Goal: Find specific page/section: Find specific page/section

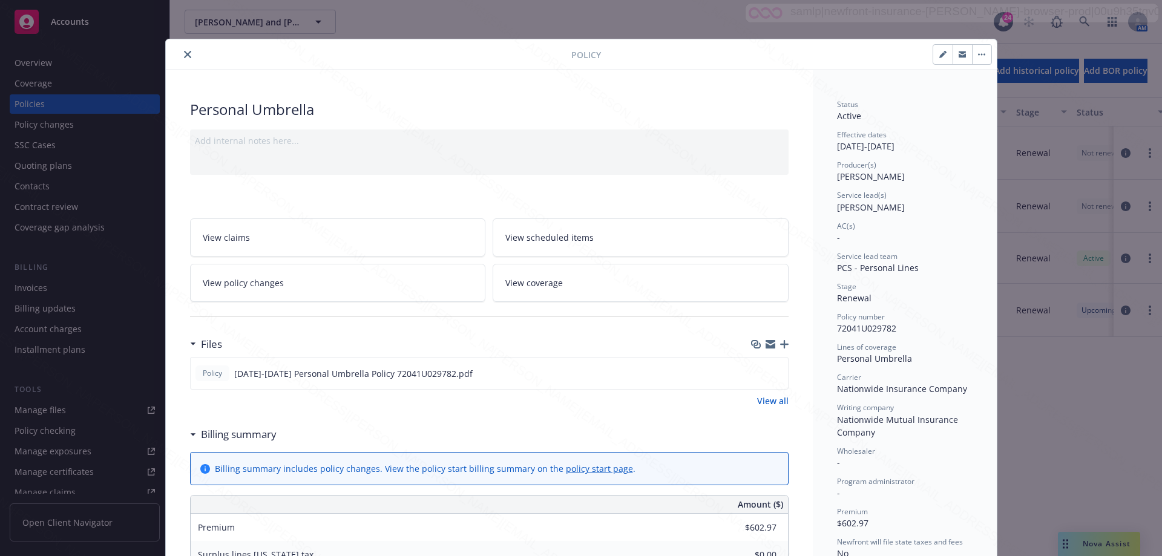
click at [184, 51] on icon "close" at bounding box center [187, 54] width 7 height 7
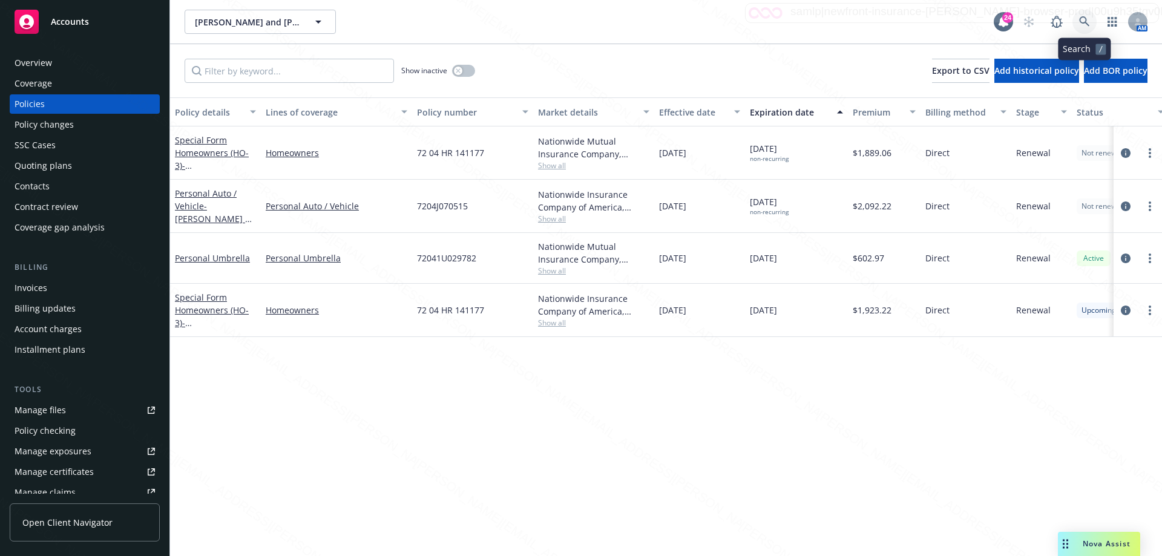
click at [1086, 22] on icon at bounding box center [1084, 21] width 11 height 11
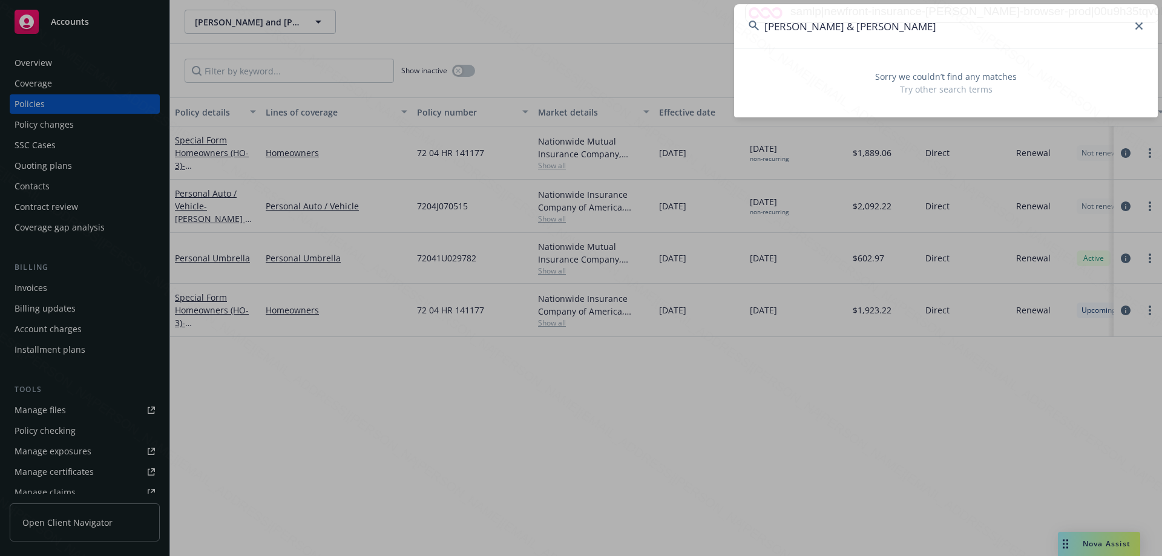
drag, startPoint x: 922, startPoint y: 31, endPoint x: 817, endPoint y: 25, distance: 104.8
click at [817, 25] on input "[PERSON_NAME] & [PERSON_NAME]" at bounding box center [945, 26] width 423 height 44
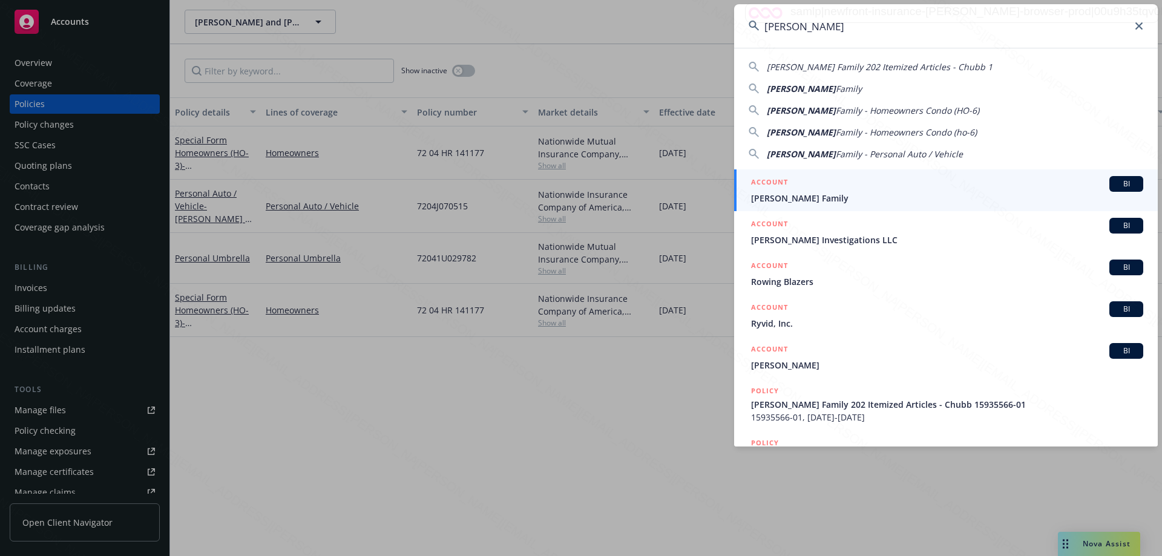
type input "[PERSON_NAME]"
drag, startPoint x: 793, startPoint y: 199, endPoint x: 783, endPoint y: 199, distance: 9.7
click at [793, 199] on span "[PERSON_NAME] Family" at bounding box center [947, 198] width 392 height 13
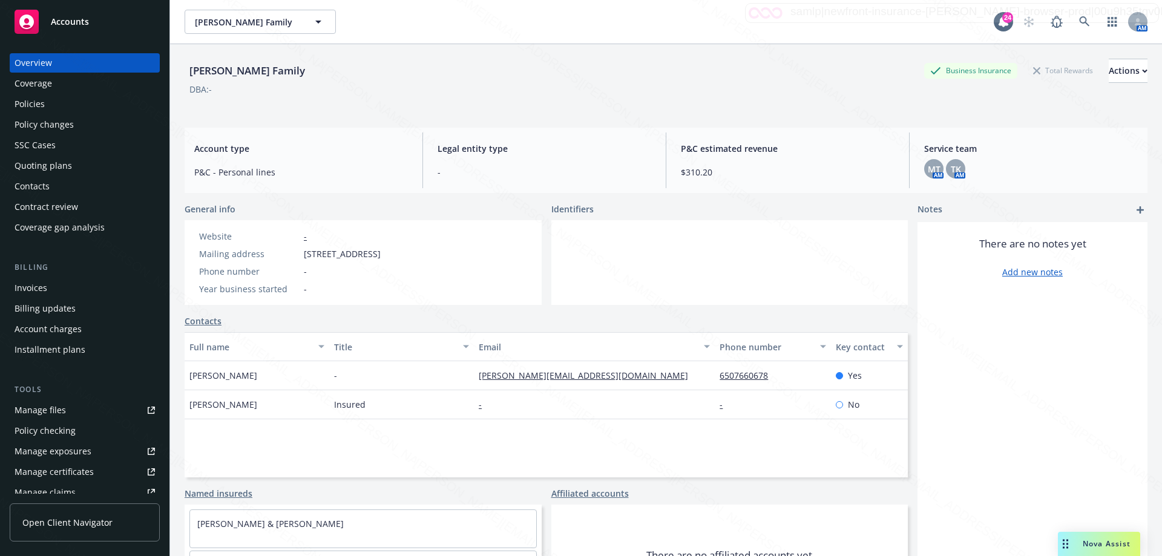
click at [28, 104] on div "Policies" at bounding box center [30, 103] width 30 height 19
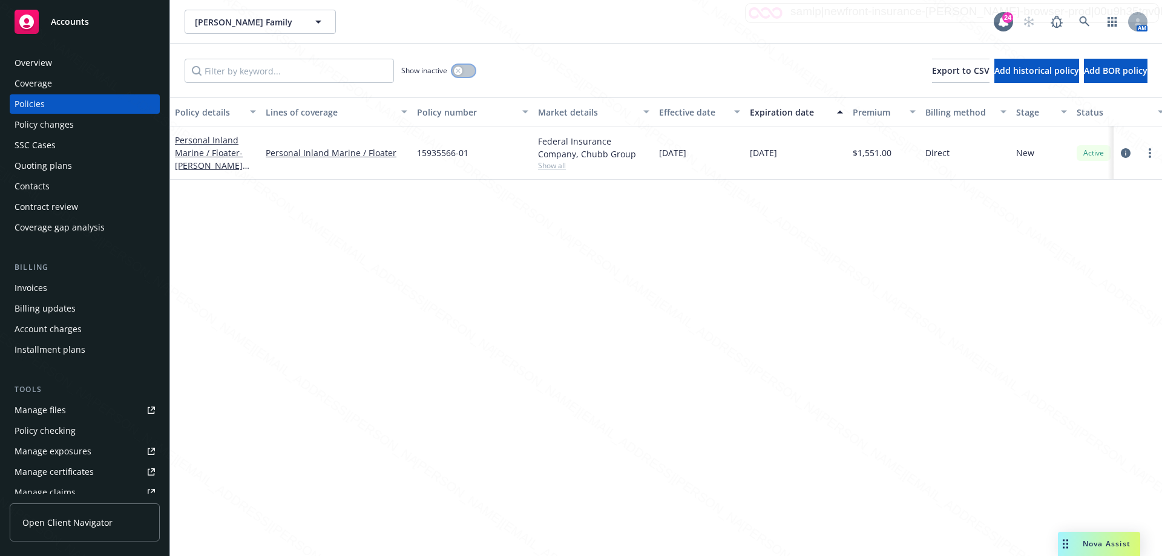
click at [468, 67] on button "button" at bounding box center [463, 71] width 23 height 12
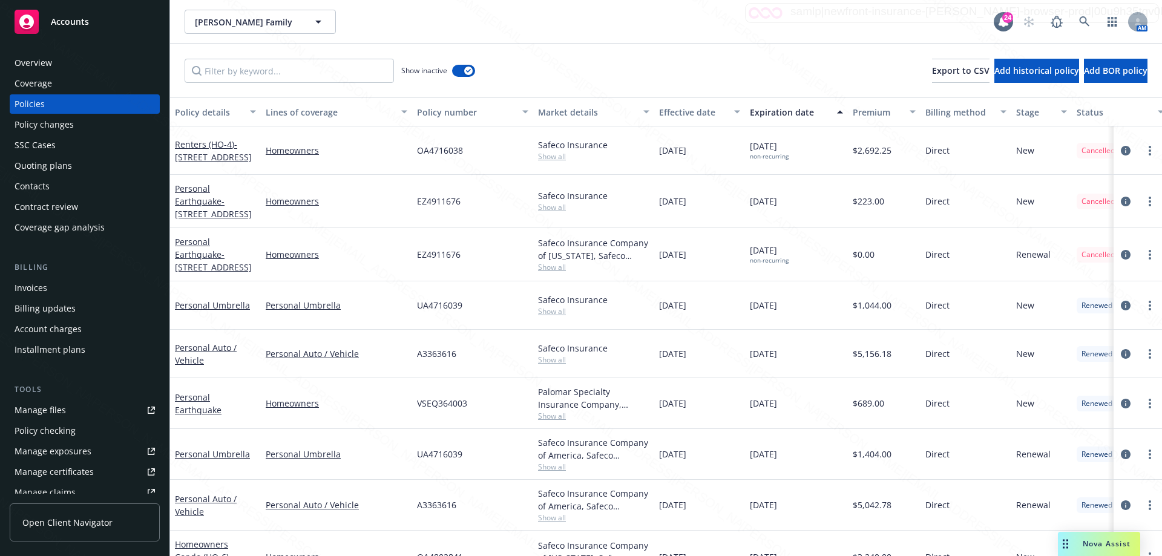
click at [780, 110] on div "Expiration date" at bounding box center [790, 112] width 80 height 13
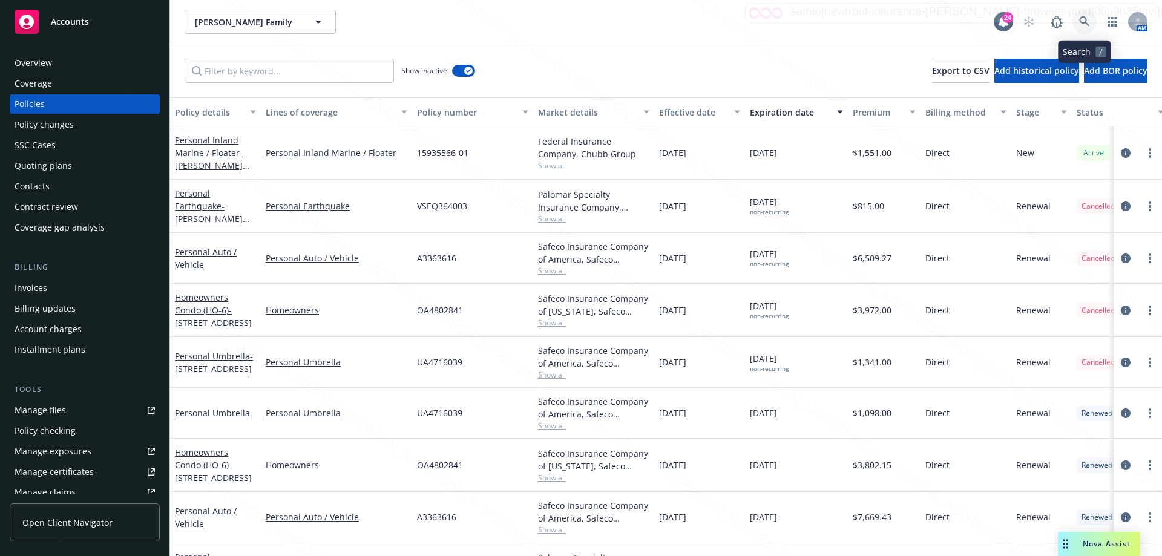
click at [1085, 21] on icon at bounding box center [1084, 21] width 11 height 11
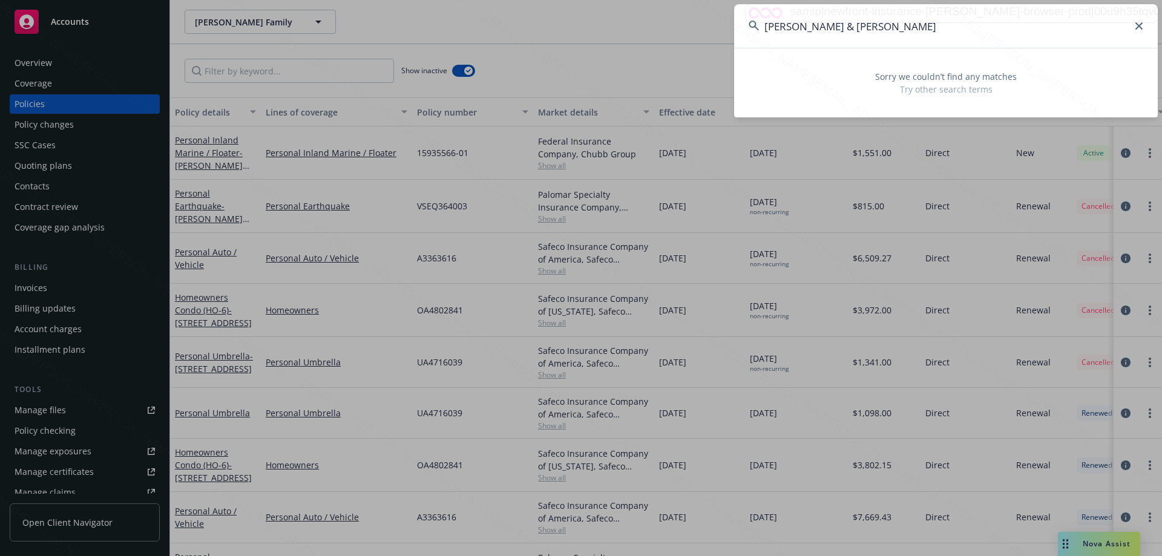
drag, startPoint x: 962, startPoint y: 42, endPoint x: 788, endPoint y: 30, distance: 174.7
click at [788, 30] on input "[PERSON_NAME] & [PERSON_NAME]" at bounding box center [945, 26] width 423 height 44
type input "Kallis"
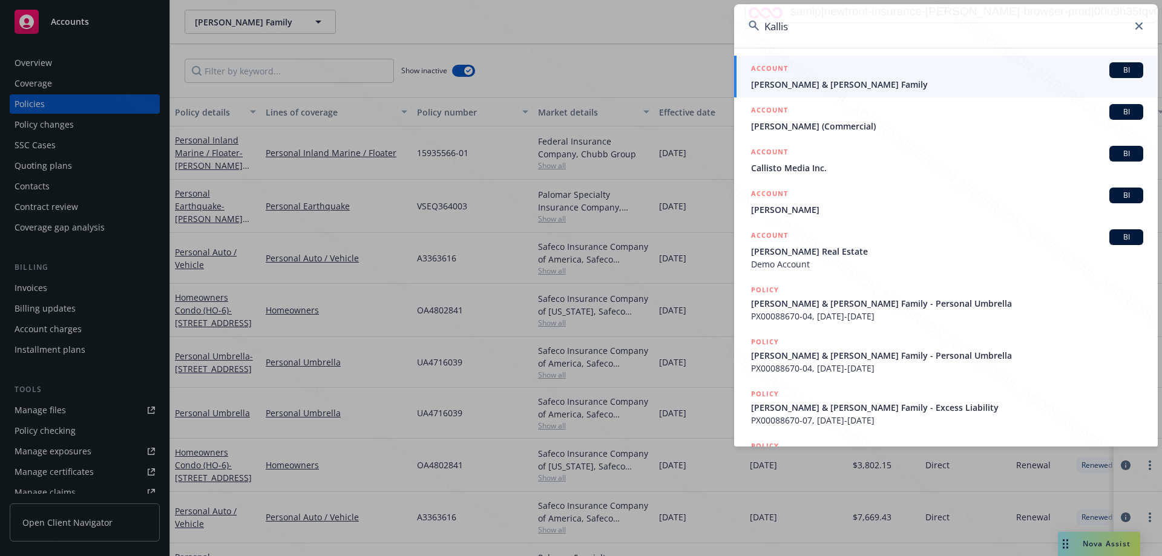
click at [831, 83] on span "[PERSON_NAME] & [PERSON_NAME] Family" at bounding box center [947, 84] width 392 height 13
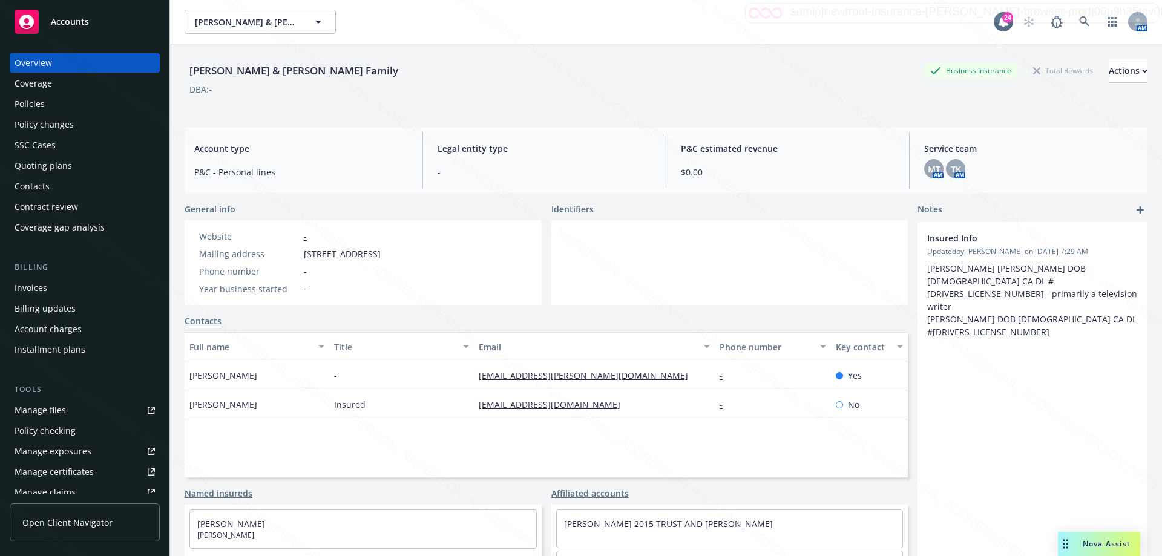
click at [28, 105] on div "Policies" at bounding box center [30, 103] width 30 height 19
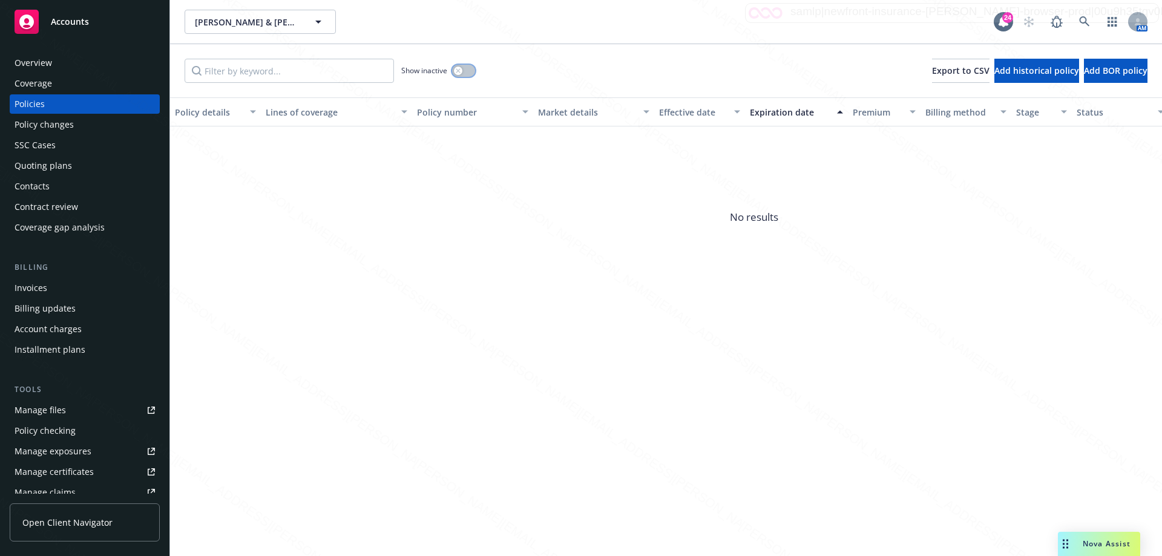
click at [472, 74] on button "button" at bounding box center [463, 71] width 23 height 12
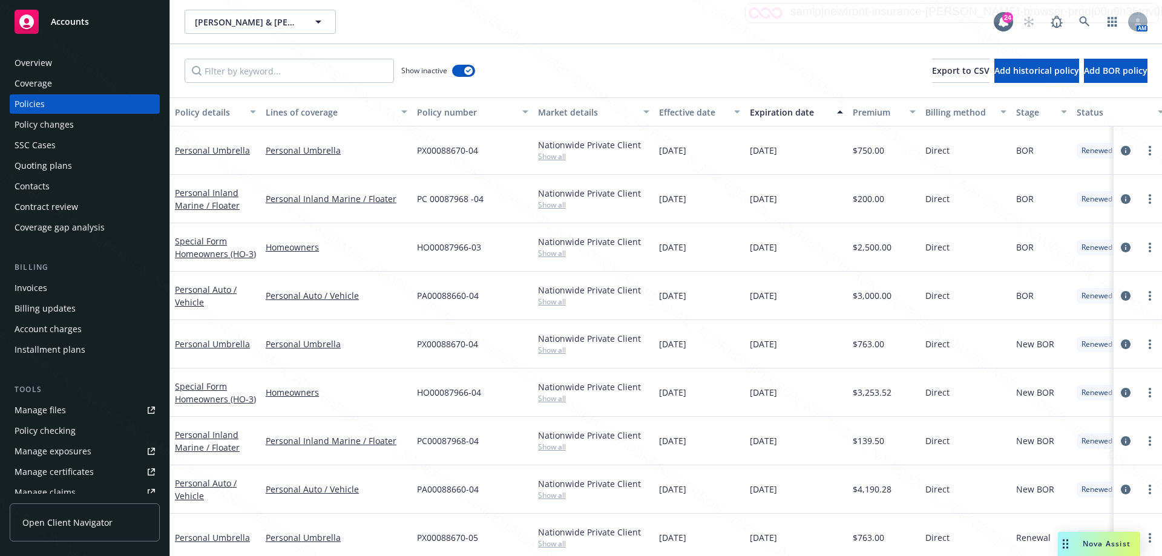
click at [773, 111] on div "Expiration date" at bounding box center [790, 112] width 80 height 13
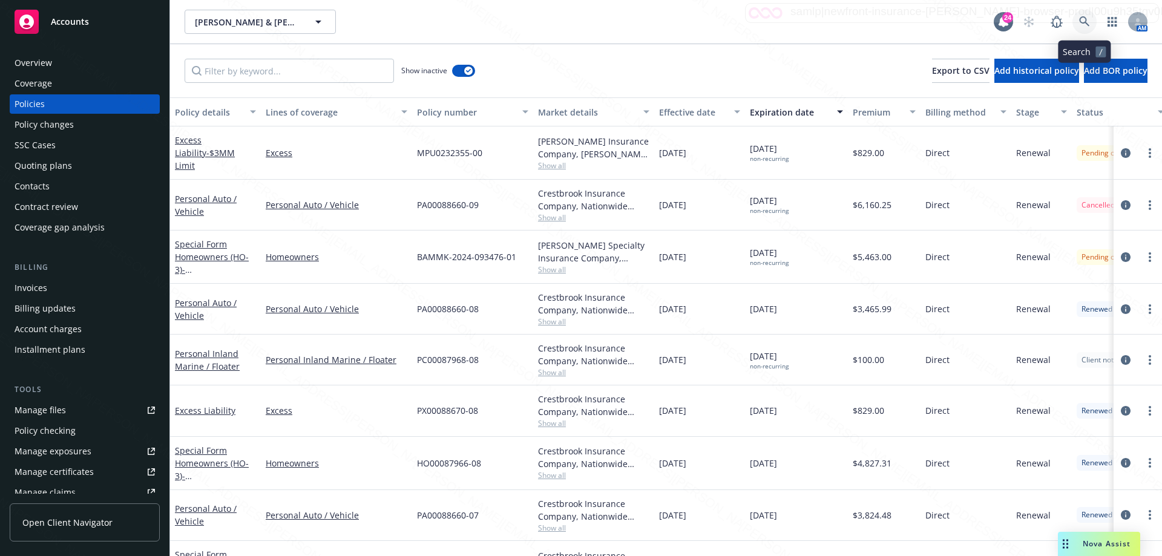
click at [1082, 18] on icon at bounding box center [1084, 21] width 11 height 11
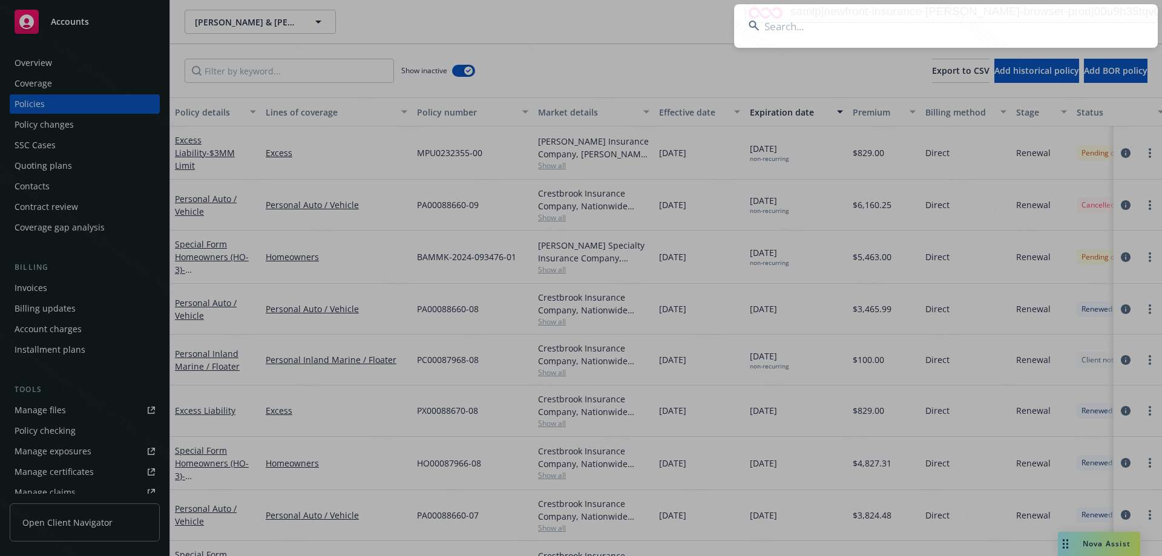
type input "v"
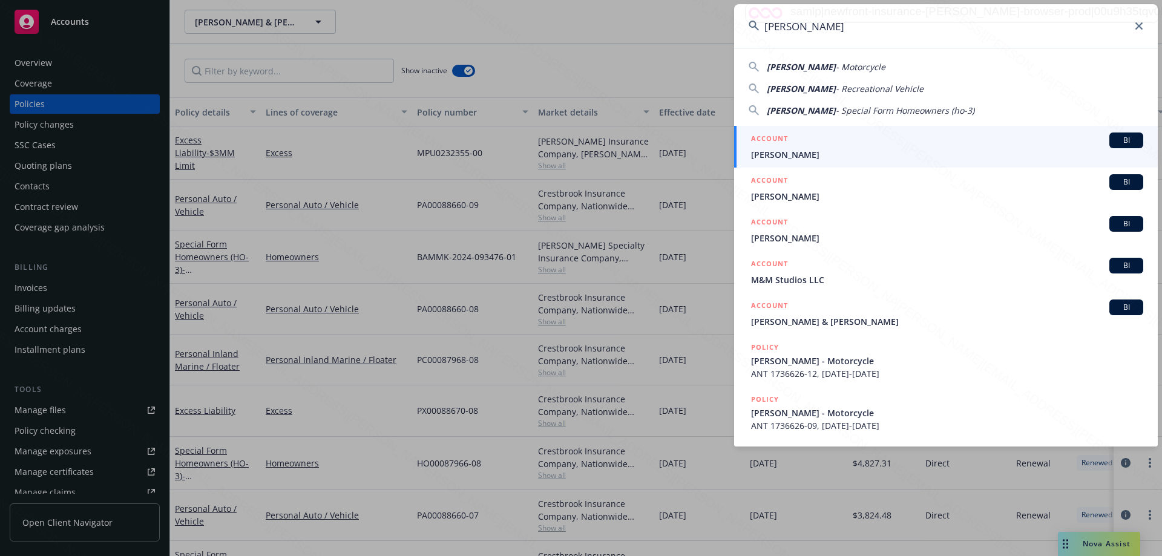
type input "[PERSON_NAME]"
click at [832, 143] on div "ACCOUNT BI" at bounding box center [947, 140] width 392 height 16
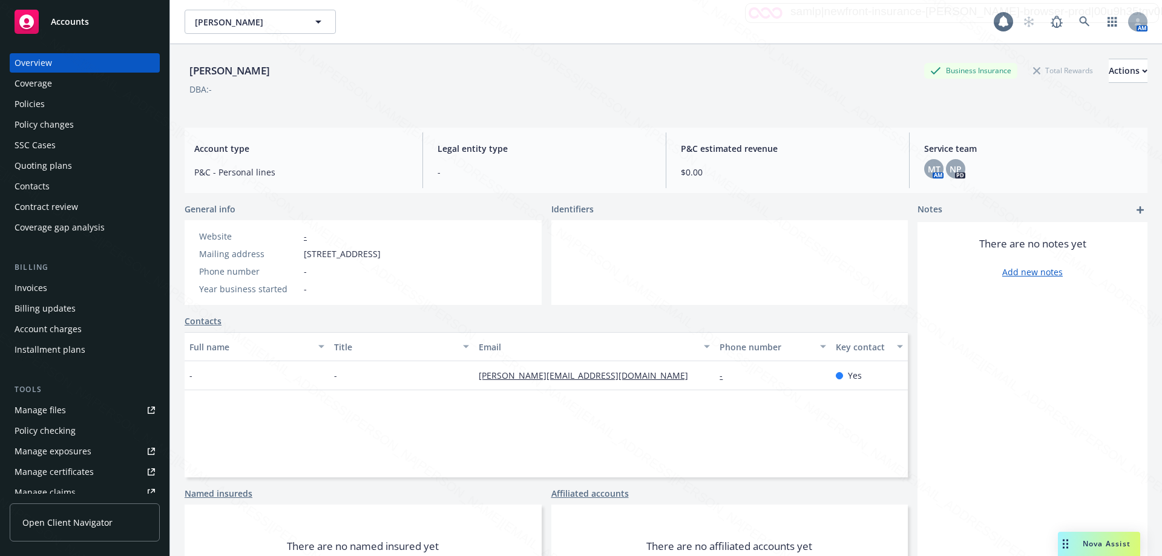
click at [32, 102] on div "Policies" at bounding box center [30, 103] width 30 height 19
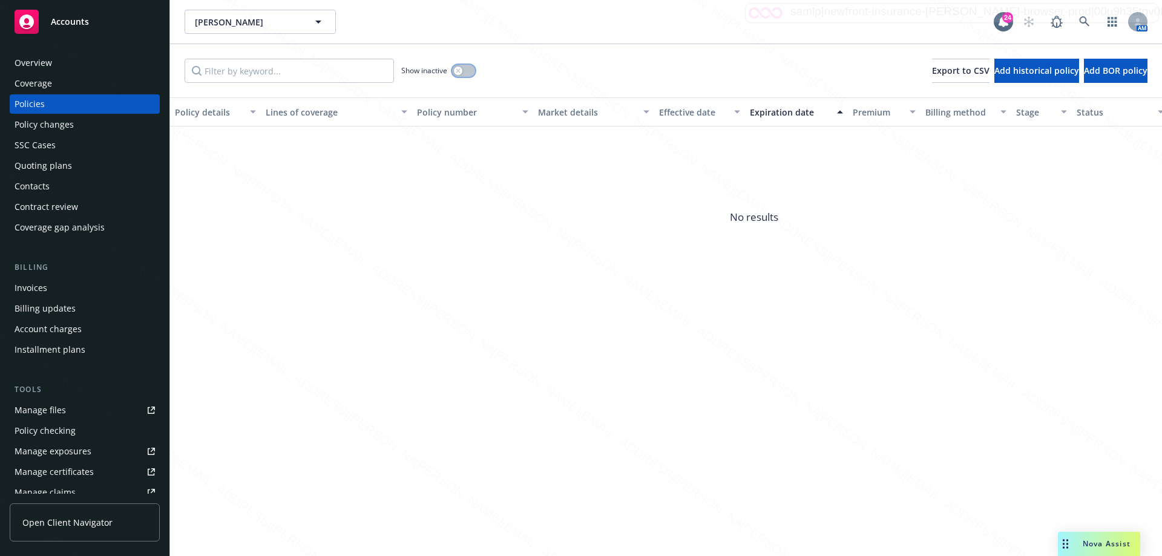
click at [466, 69] on button "button" at bounding box center [463, 71] width 23 height 12
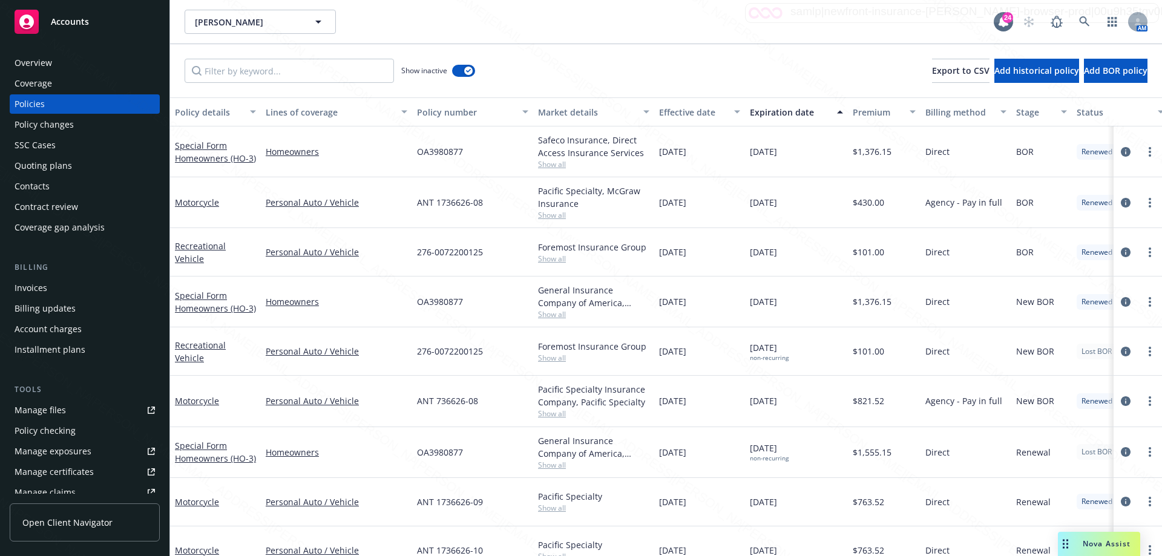
click at [794, 113] on div "Expiration date" at bounding box center [790, 112] width 80 height 13
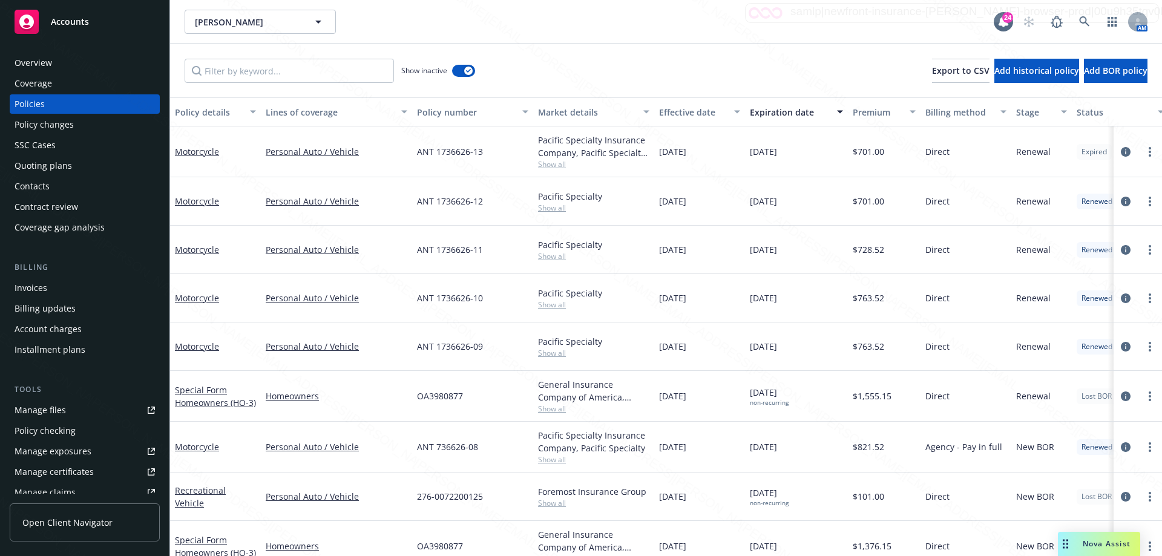
click at [793, 113] on div "Expiration date" at bounding box center [790, 112] width 80 height 13
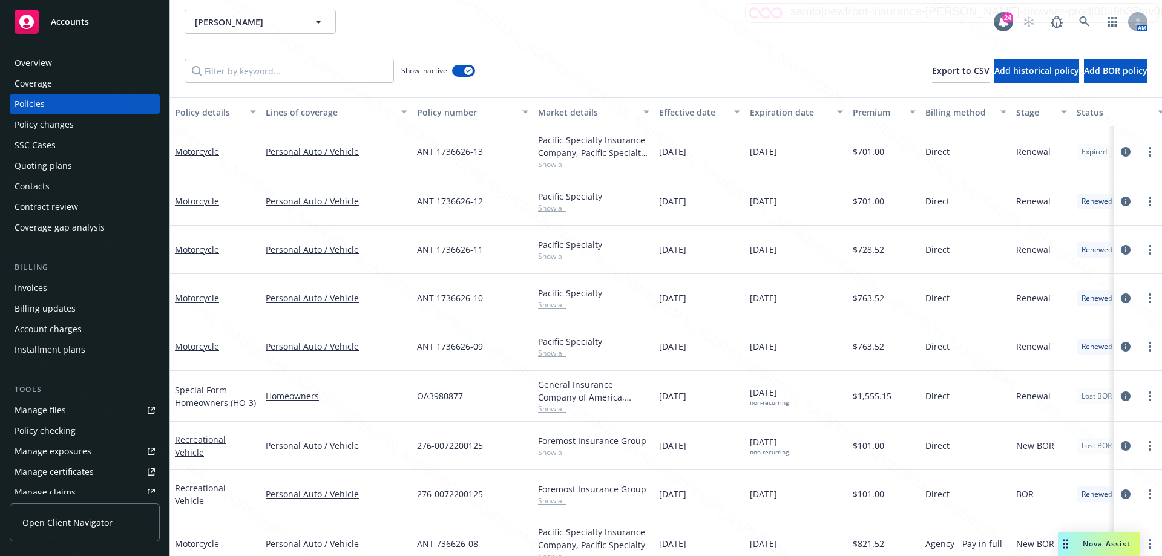
click at [793, 113] on div "Expiration date" at bounding box center [790, 112] width 80 height 13
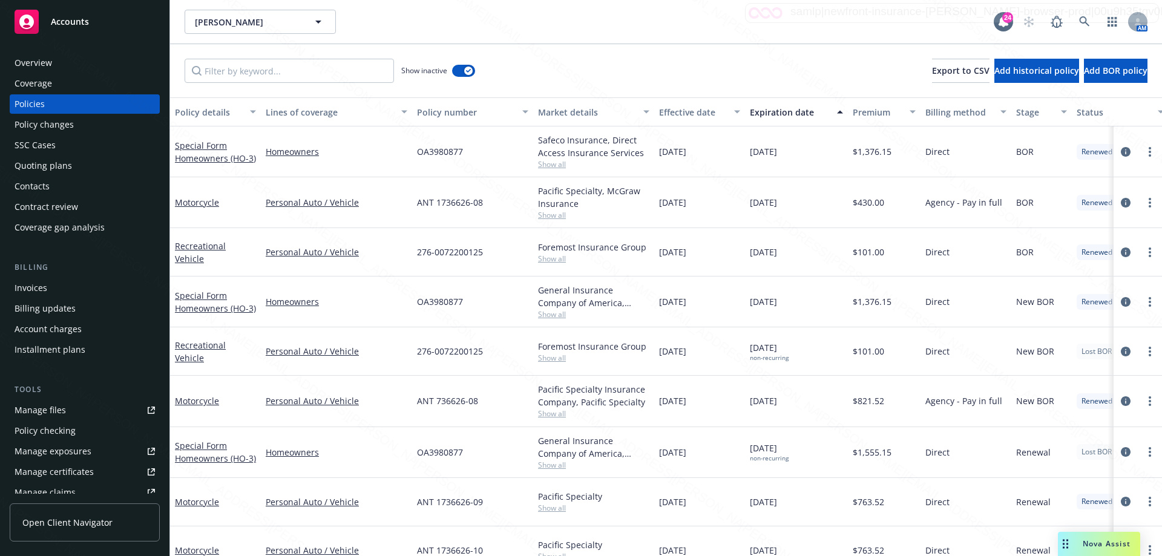
click at [793, 113] on div "Expiration date" at bounding box center [790, 112] width 80 height 13
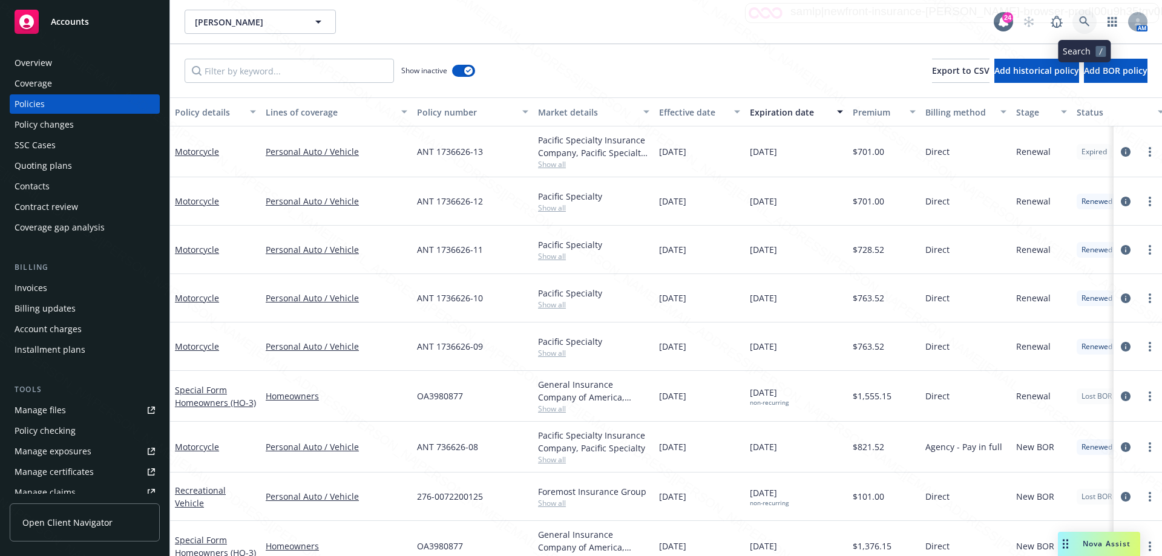
click at [1082, 18] on icon at bounding box center [1084, 21] width 11 height 11
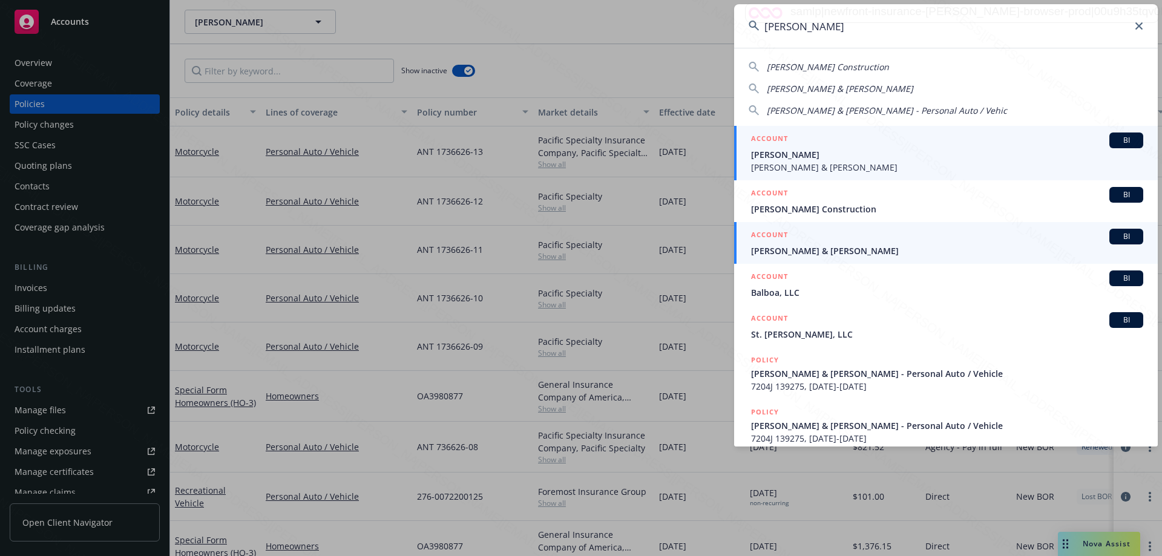
type input "[PERSON_NAME]"
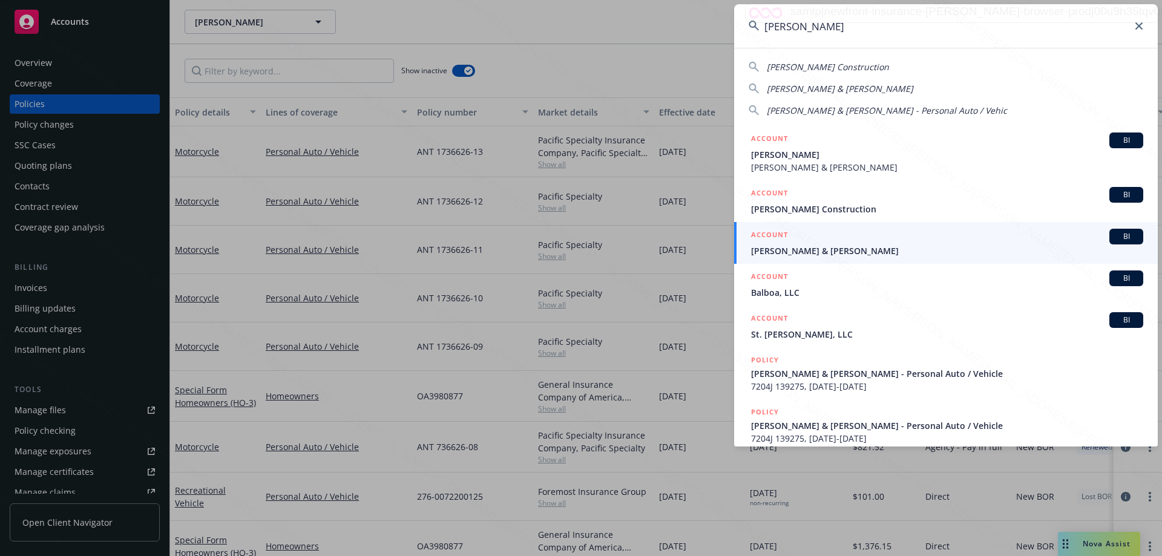
click at [835, 250] on span "[PERSON_NAME] & [PERSON_NAME]" at bounding box center [947, 250] width 392 height 13
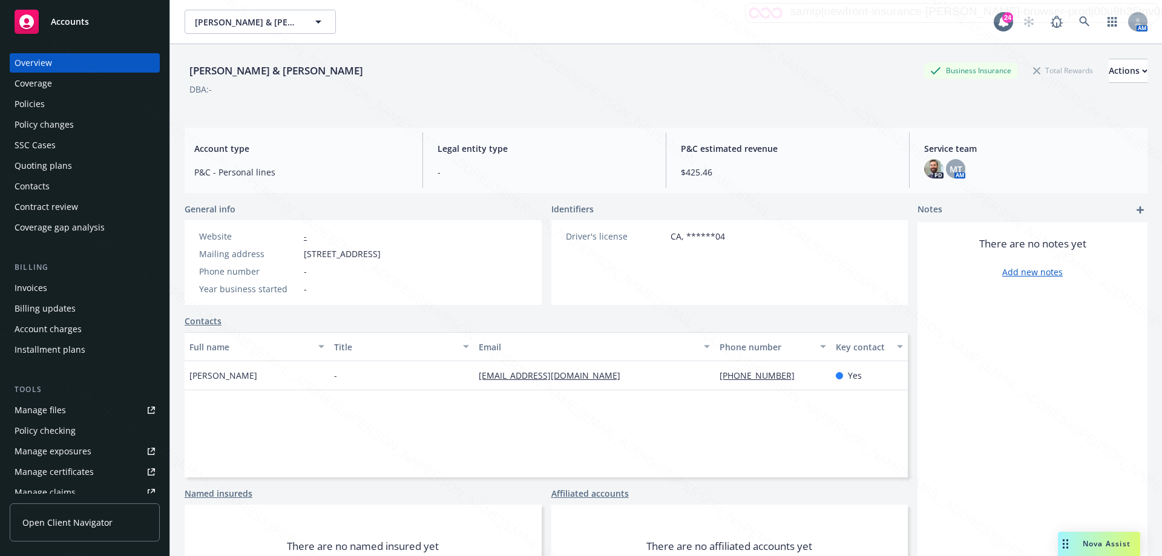
click at [42, 107] on div "Policies" at bounding box center [30, 103] width 30 height 19
